Goal: Transaction & Acquisition: Purchase product/service

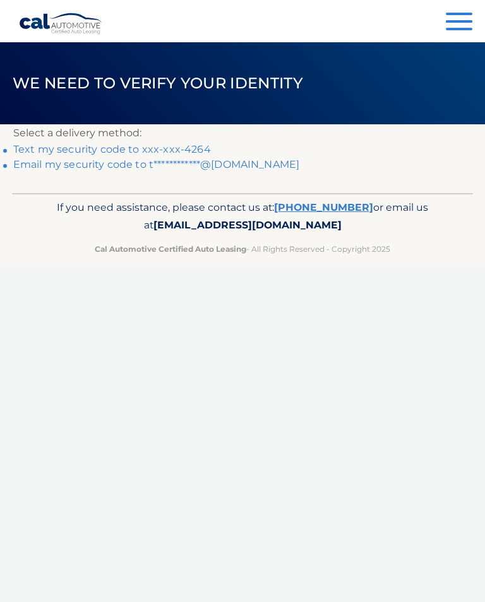
click at [197, 138] on p "Select a delivery method:" at bounding box center [242, 133] width 458 height 18
click at [88, 136] on p "Select a delivery method:" at bounding box center [242, 133] width 458 height 18
click at [218, 133] on p "Select a delivery method:" at bounding box center [242, 133] width 458 height 18
click at [193, 145] on link "Text my security code to xxx-xxx-4264" at bounding box center [111, 149] width 197 height 12
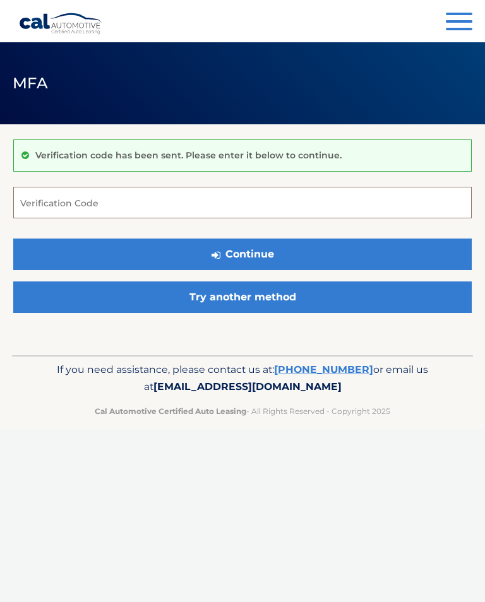
click at [129, 204] on input "Verification Code" at bounding box center [242, 203] width 458 height 32
type input "035241"
click at [257, 247] on button "Continue" at bounding box center [242, 255] width 458 height 32
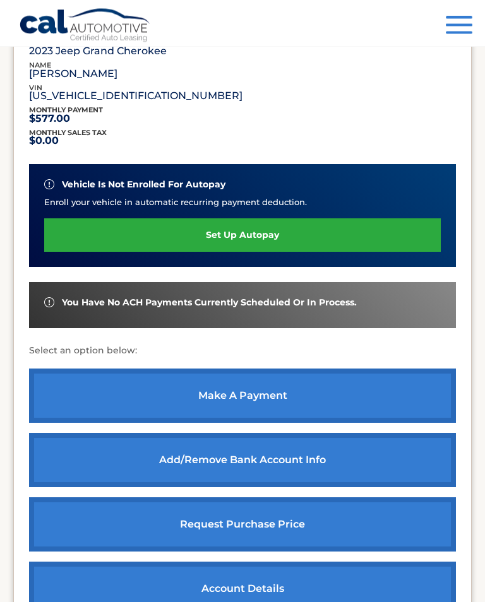
scroll to position [227, 0]
click at [252, 387] on link "make a payment" at bounding box center [242, 395] width 427 height 54
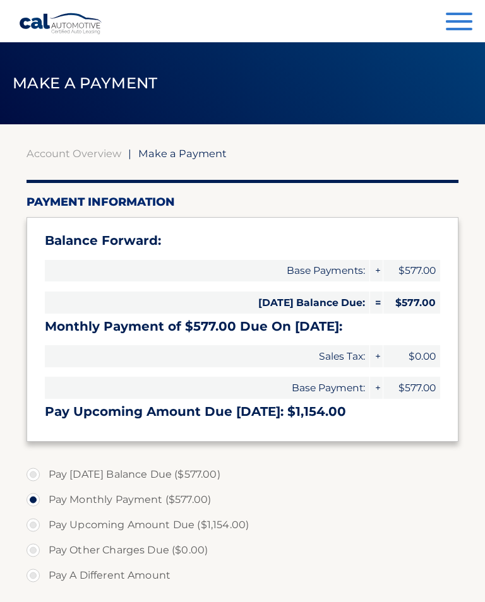
select select "OTMzZDQ5MDAtZmE3Ny00N2Y4LWI2OTgtZWVkOGViM2NhNzM5"
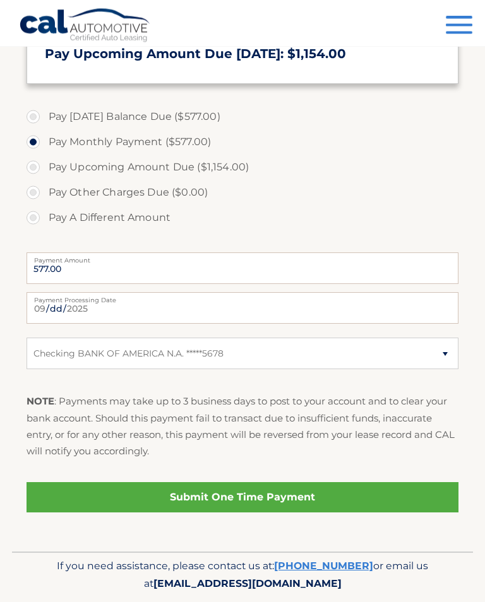
scroll to position [360, 0]
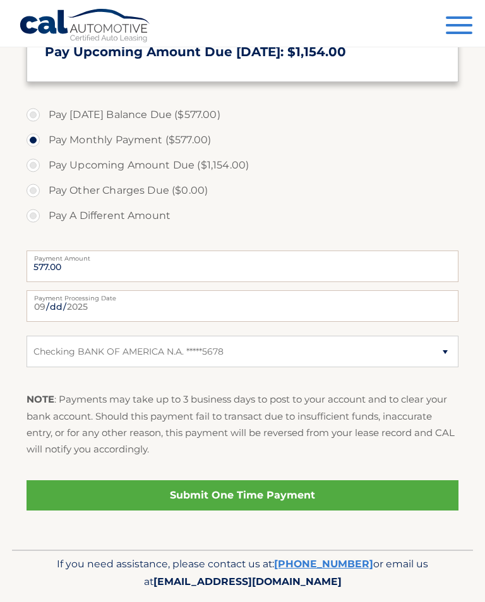
click at [254, 490] on link "Submit One Time Payment" at bounding box center [243, 495] width 432 height 30
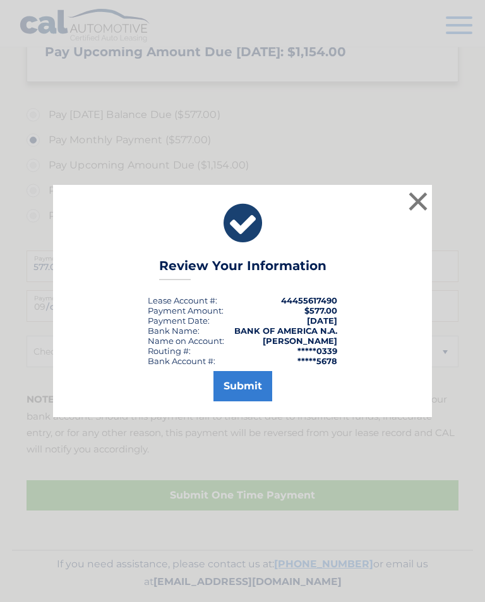
click at [249, 396] on button "Submit" at bounding box center [242, 386] width 59 height 30
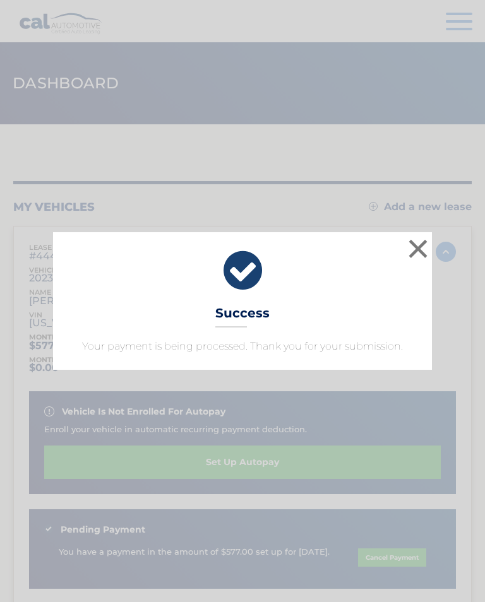
click at [425, 249] on button "×" at bounding box center [417, 248] width 25 height 25
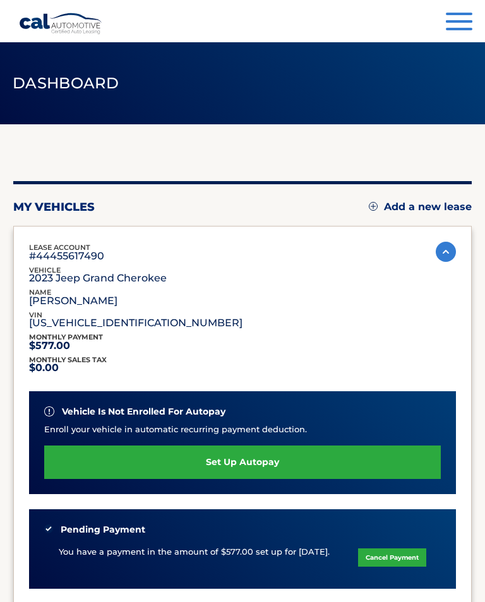
click at [464, 21] on span "button" at bounding box center [458, 21] width 27 height 3
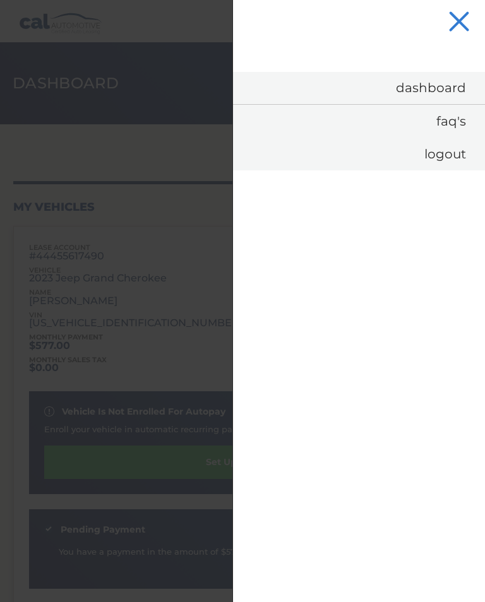
click at [454, 151] on link "Logout" at bounding box center [359, 154] width 252 height 33
